Goal: Task Accomplishment & Management: Use online tool/utility

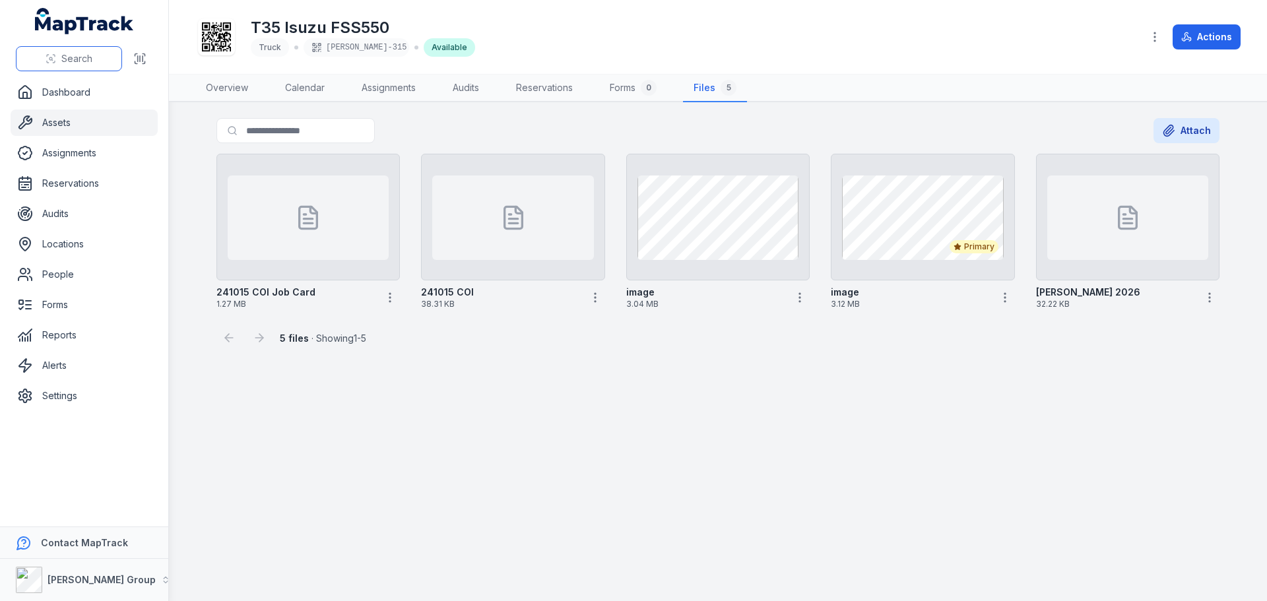
click at [69, 59] on span "Search" at bounding box center [76, 58] width 31 height 13
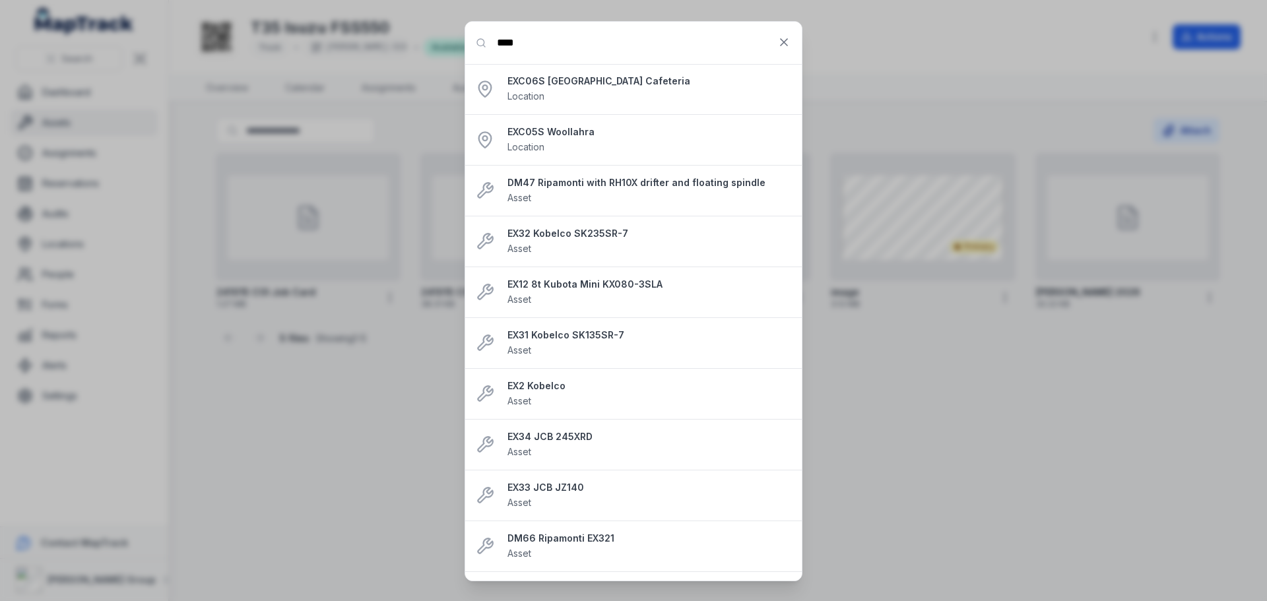
type input "****"
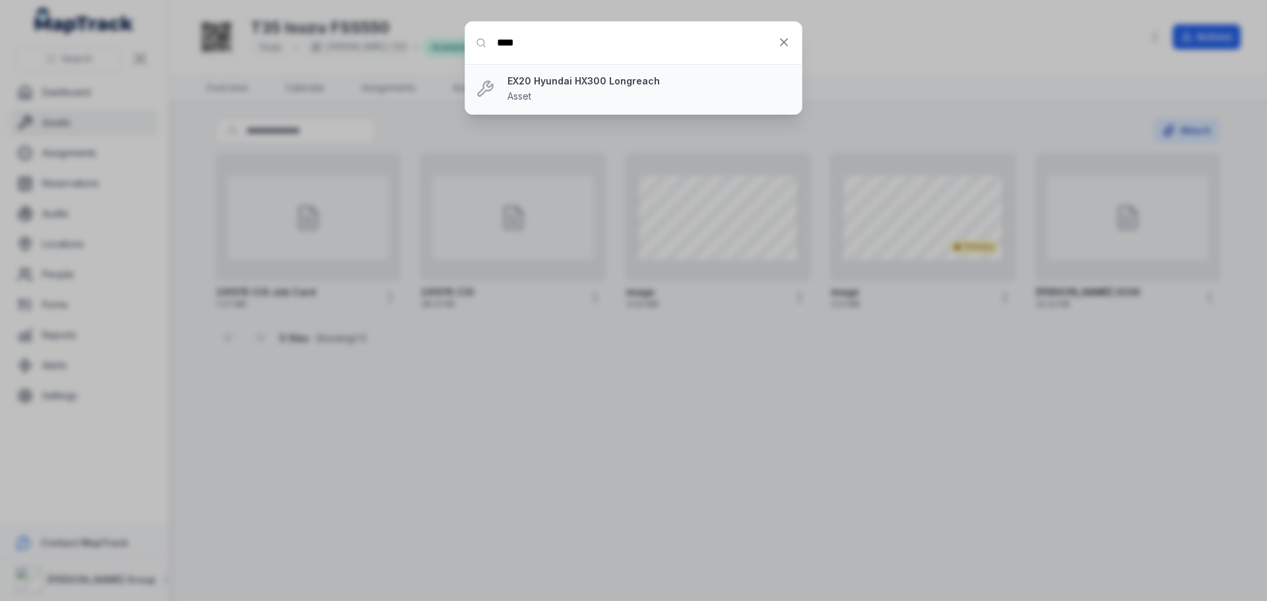
click at [580, 77] on strong "EX20 Hyundai HX300 Longreach" at bounding box center [649, 81] width 284 height 13
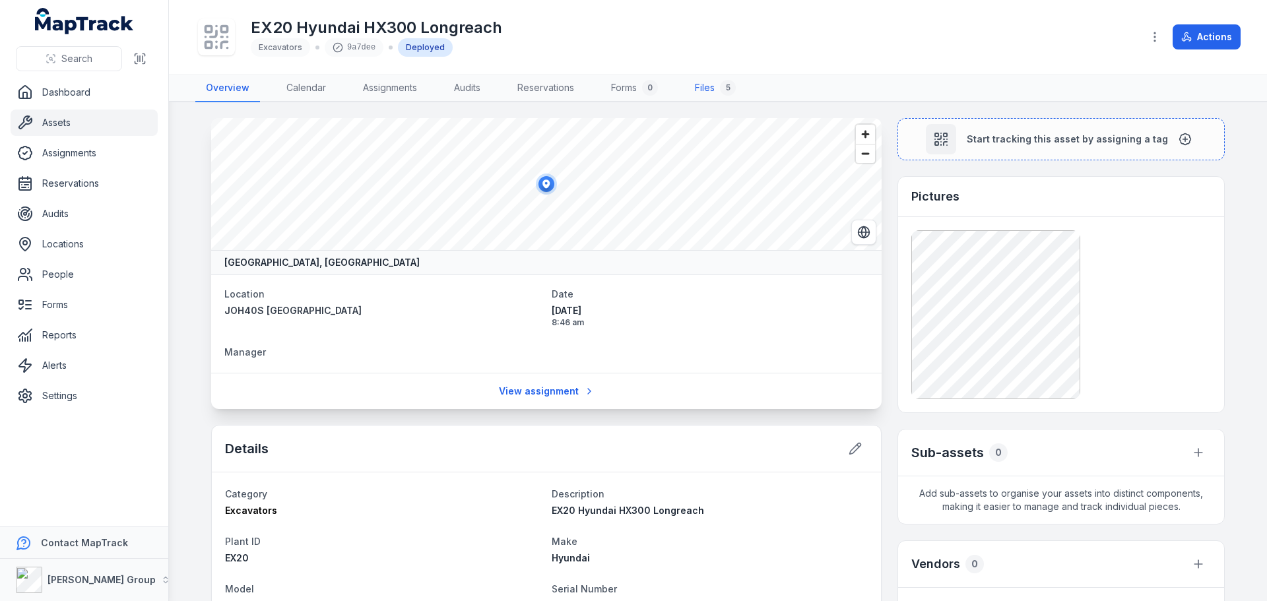
click at [708, 86] on link "Files 5" at bounding box center [715, 89] width 62 height 28
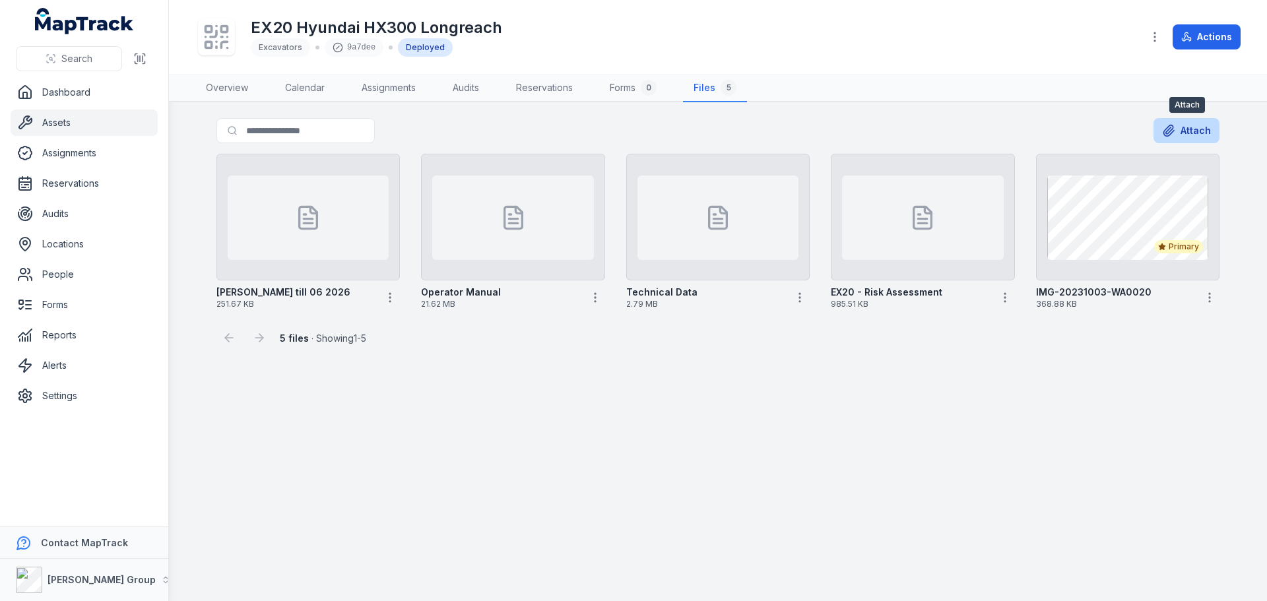
click at [1184, 134] on button "Attach" at bounding box center [1186, 130] width 66 height 25
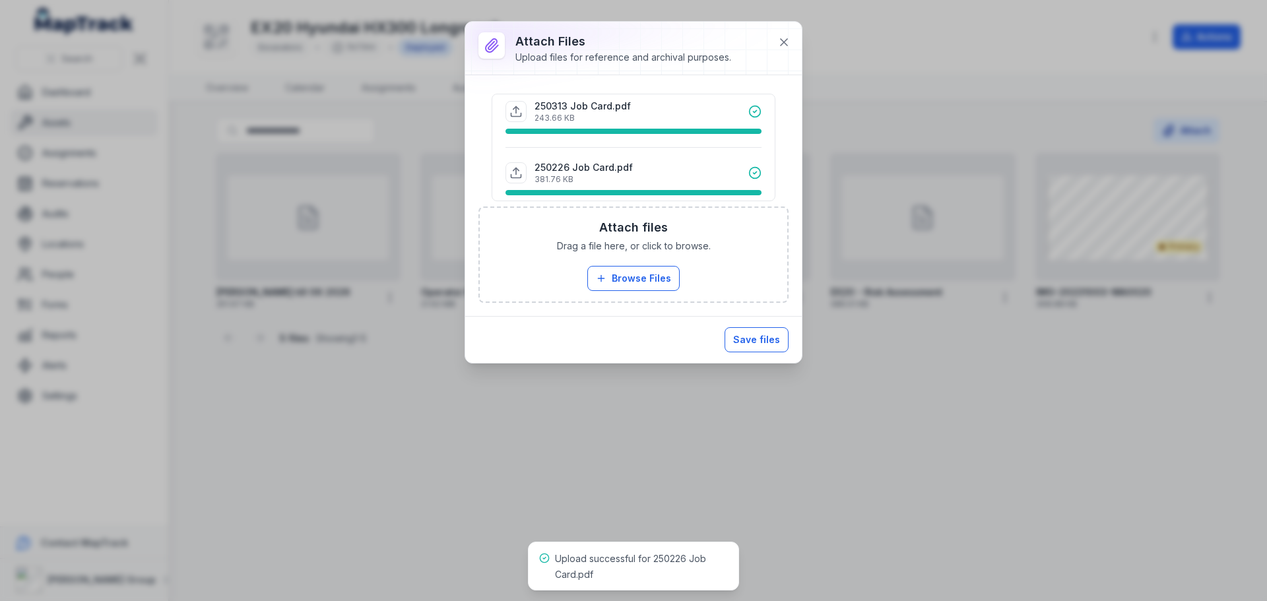
click at [752, 340] on button "Save files" at bounding box center [756, 339] width 64 height 25
